Goal: Information Seeking & Learning: Learn about a topic

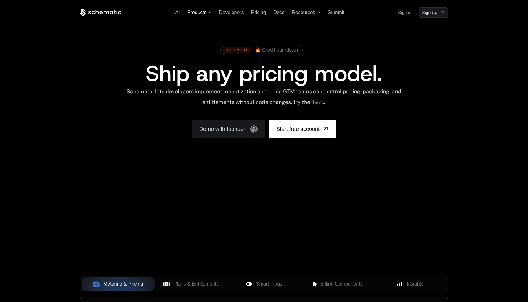
click at [204, 13] on span "Products" at bounding box center [196, 12] width 19 height 5
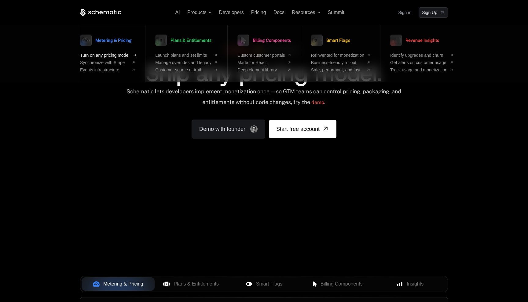
click at [118, 54] on span "Turn on any pricing model" at bounding box center [104, 55] width 49 height 5
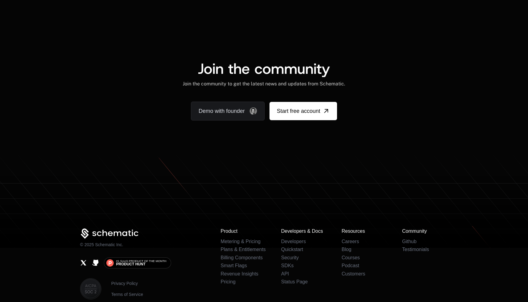
scroll to position [1138, 0]
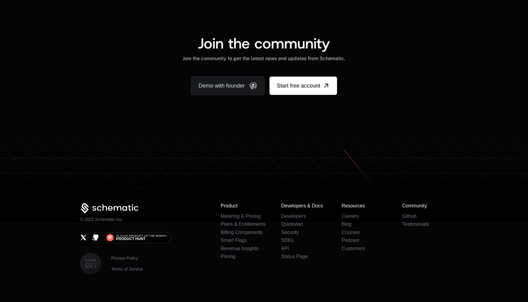
click at [390, 50] on div "Join the community Join the community to get the latest news and updates from S…" at bounding box center [264, 49] width 338 height 26
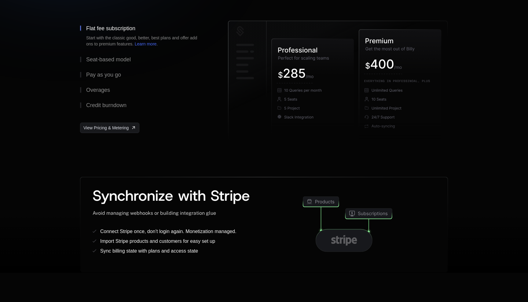
scroll to position [0, 0]
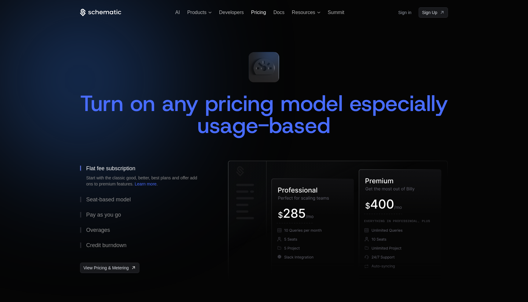
click at [254, 12] on span "Pricing" at bounding box center [258, 12] width 15 height 5
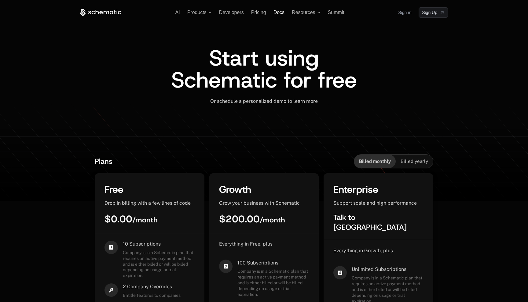
click at [278, 14] on span "Docs" at bounding box center [278, 12] width 11 height 5
